Goal: Information Seeking & Learning: Learn about a topic

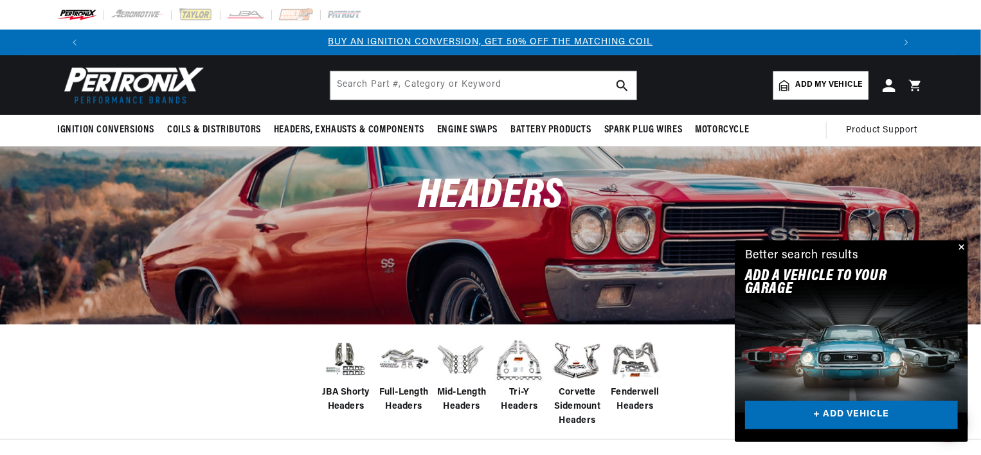
click at [961, 247] on button "Close" at bounding box center [960, 247] width 15 height 15
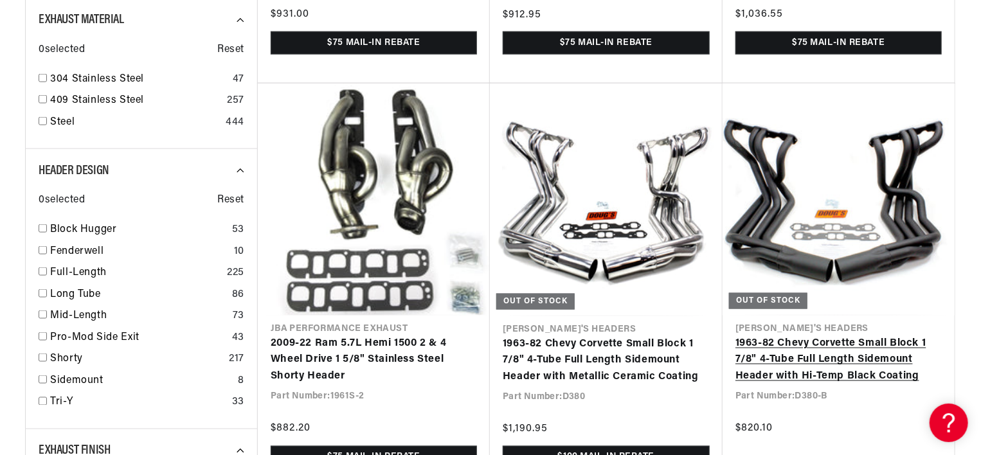
scroll to position [0, 1605]
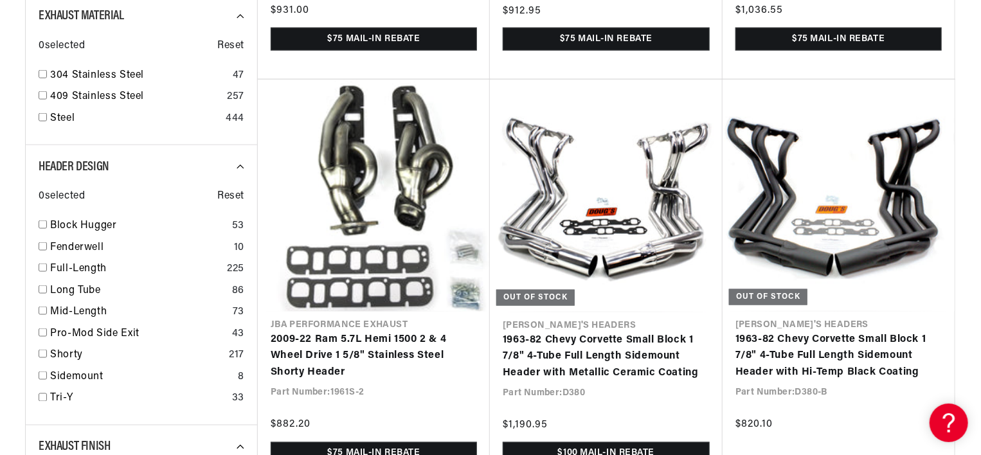
drag, startPoint x: 980, startPoint y: 118, endPoint x: 982, endPoint y: 183, distance: 64.9
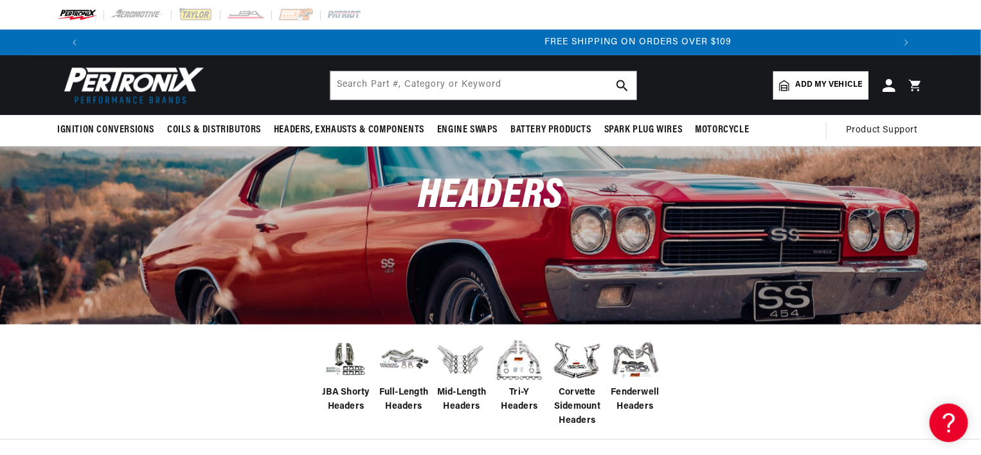
scroll to position [0, 1605]
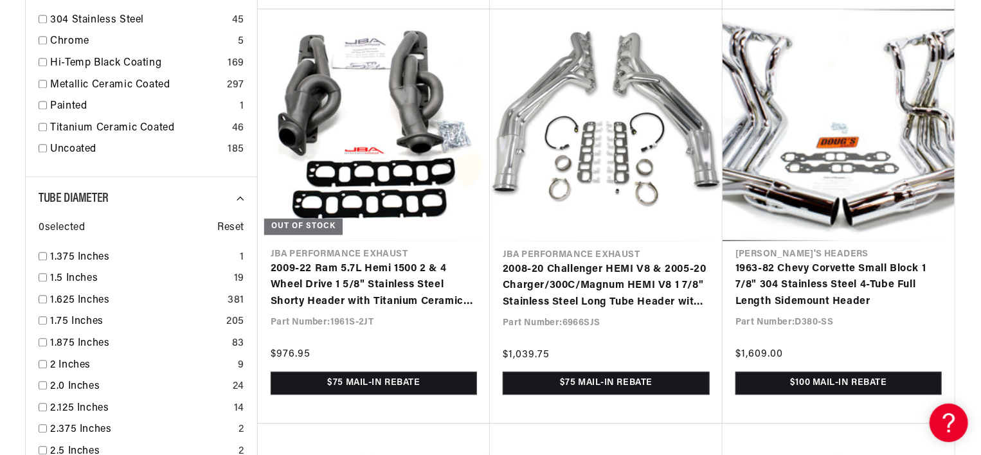
scroll to position [0, 427]
